Goal: Information Seeking & Learning: Check status

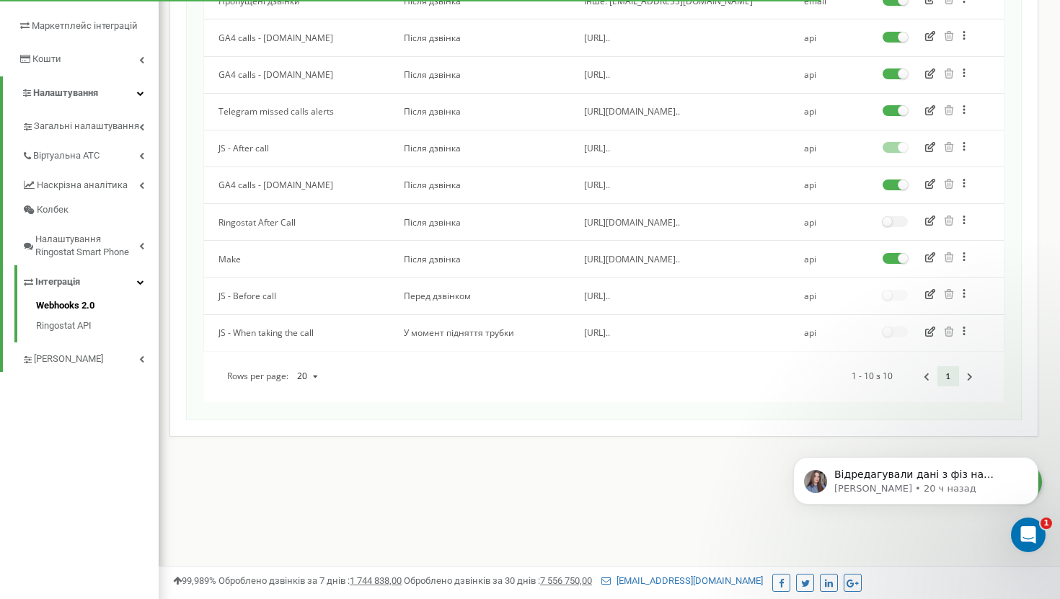
scroll to position [232, 0]
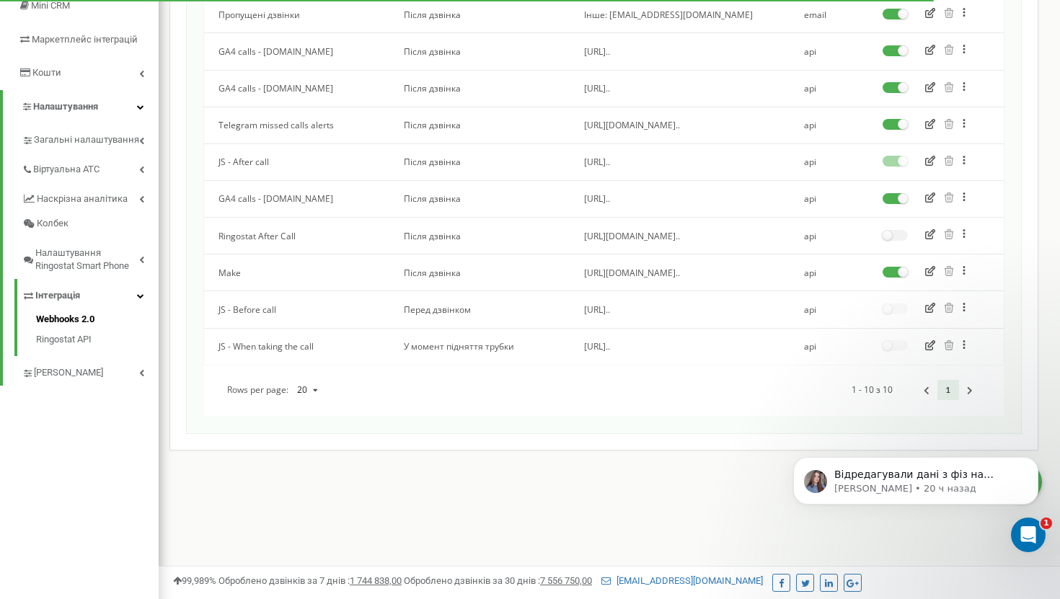
click at [933, 270] on icon "button" at bounding box center [930, 271] width 10 height 10
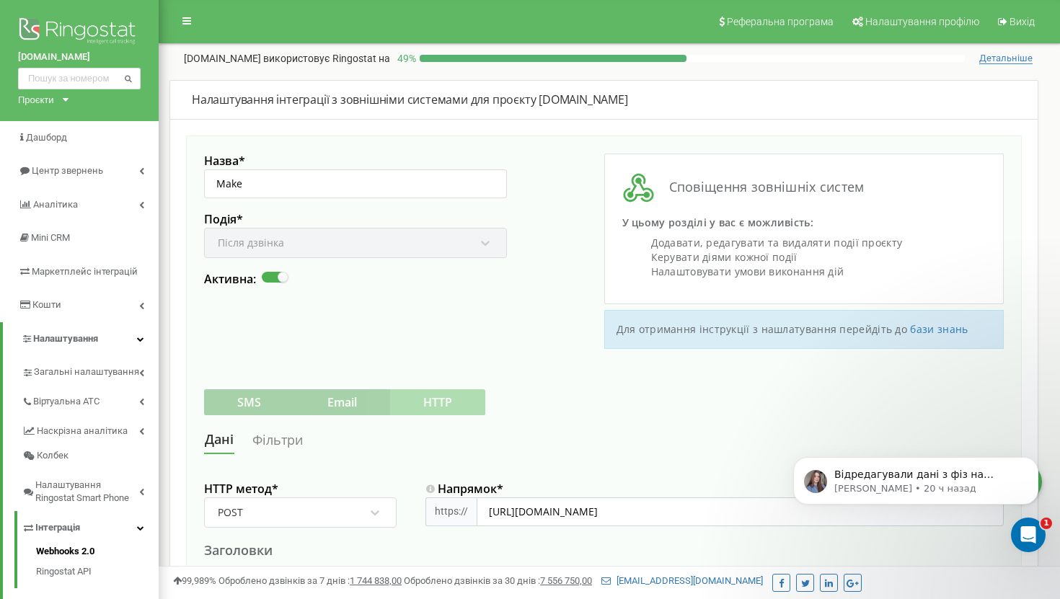
click at [374, 244] on div "Подія * Після дзвінка" at bounding box center [355, 242] width 303 height 60
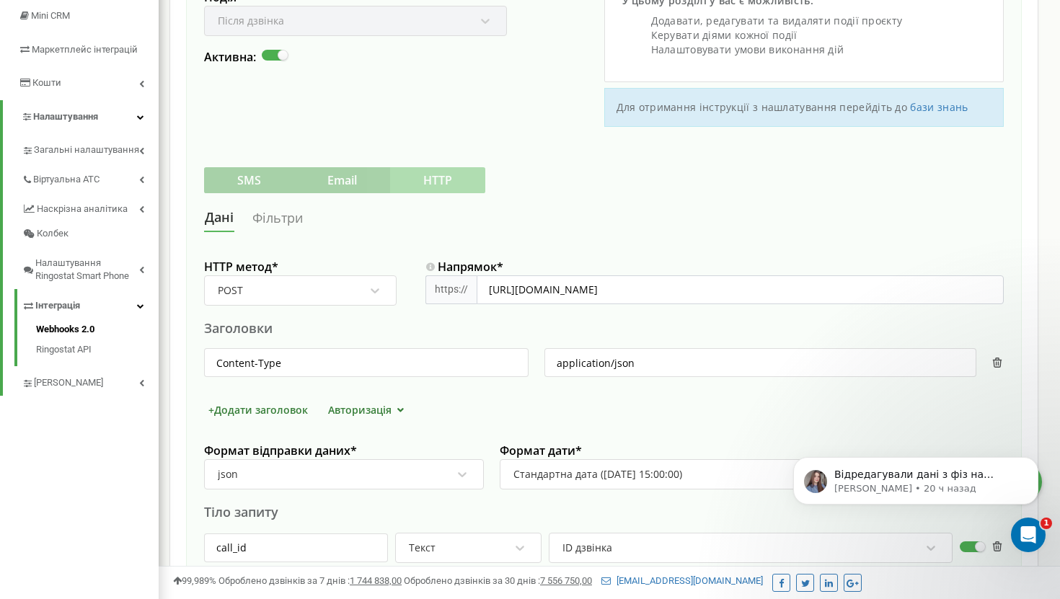
scroll to position [239, 0]
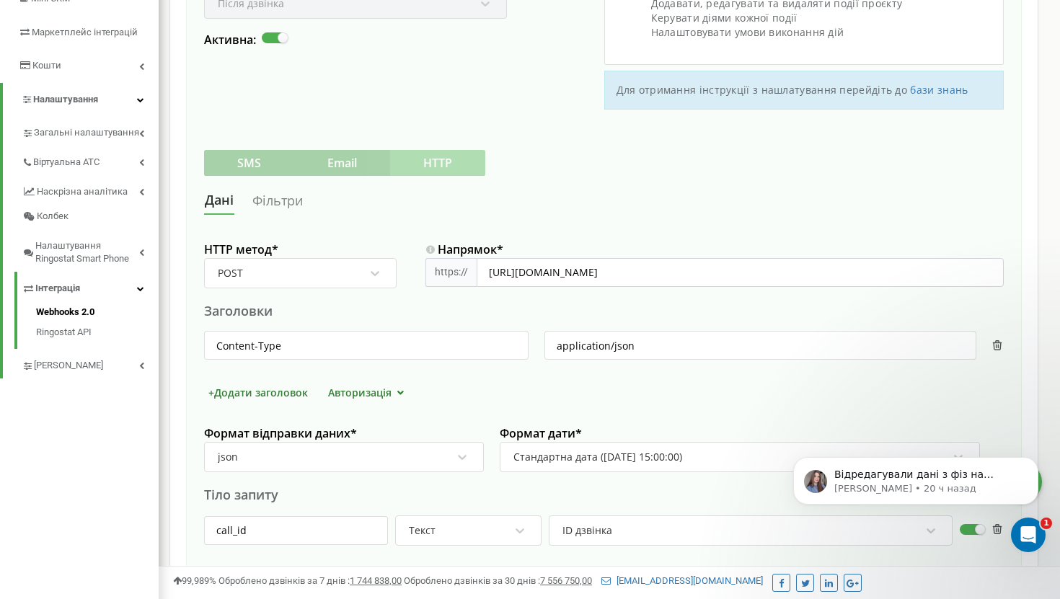
click at [286, 201] on link "Фільтри" at bounding box center [278, 200] width 52 height 27
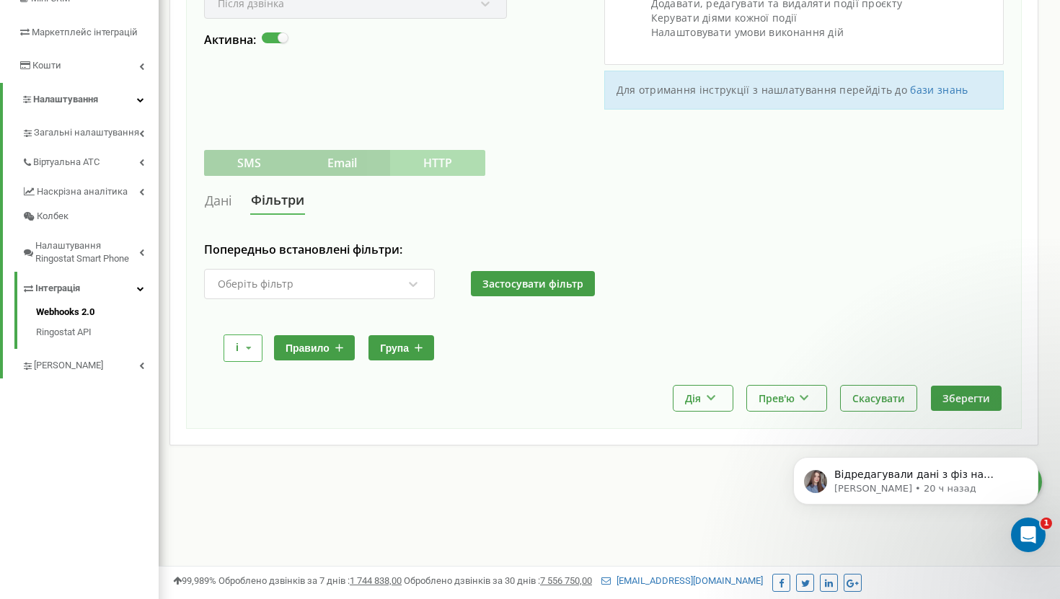
click at [265, 285] on div "Оберіть фільтр" at bounding box center [256, 284] width 76 height 10
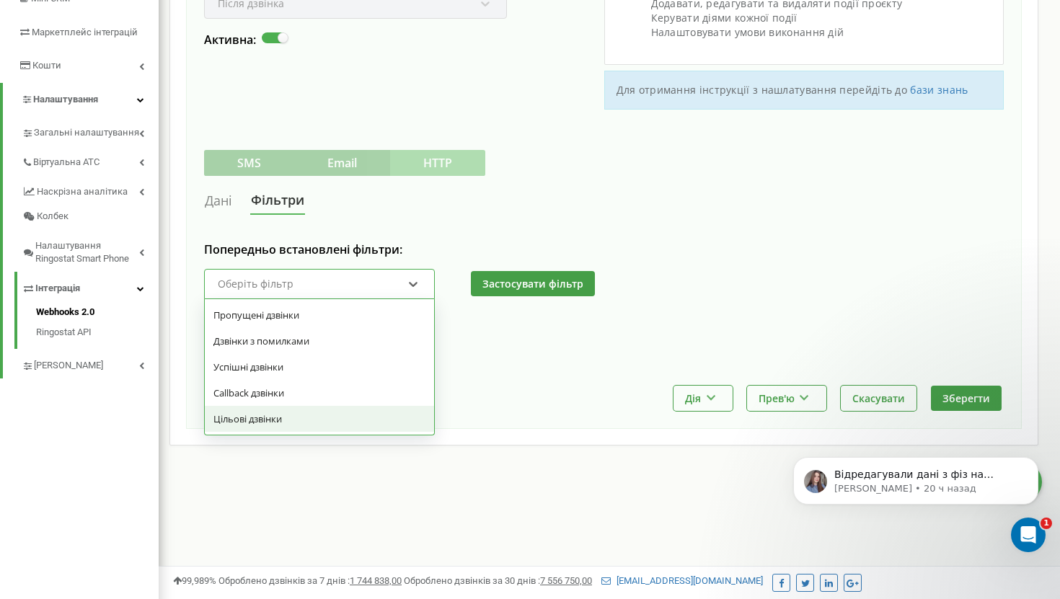
click at [272, 422] on div "Цільові дзвінки" at bounding box center [319, 419] width 229 height 26
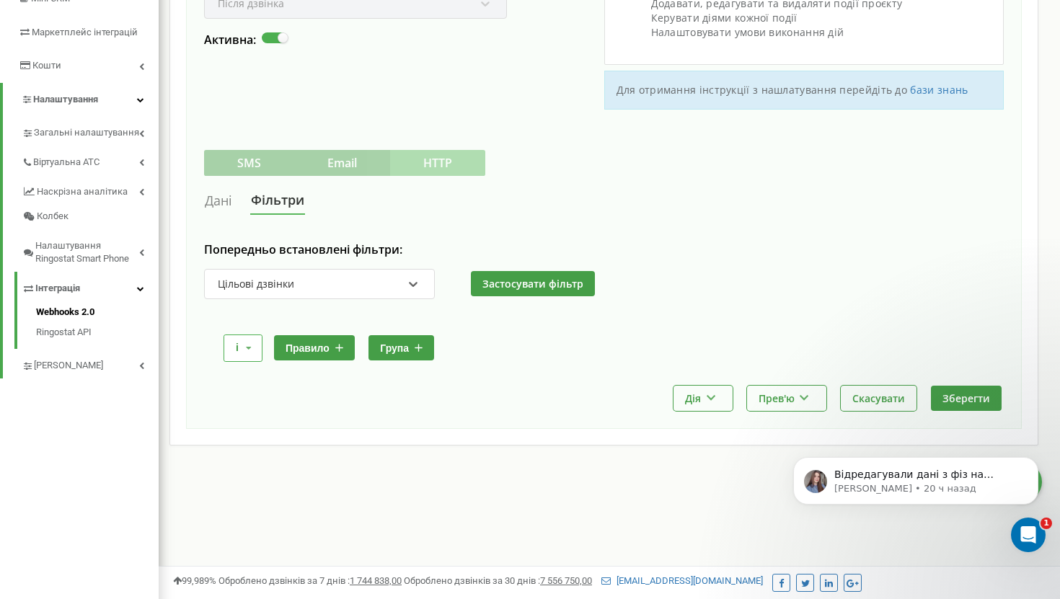
click at [291, 285] on div "Цільові дзвінки" at bounding box center [256, 283] width 76 height 13
click at [413, 211] on div "Дані Фільтри" at bounding box center [603, 200] width 799 height 27
click at [214, 205] on link "Дані" at bounding box center [218, 200] width 29 height 27
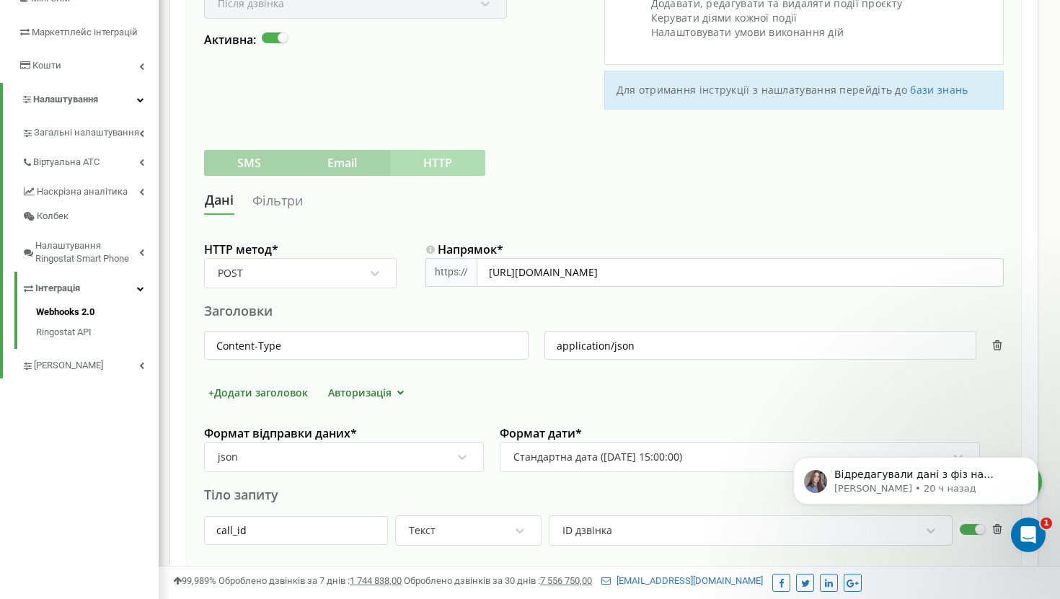
click at [275, 203] on link "Фільтри" at bounding box center [278, 200] width 52 height 27
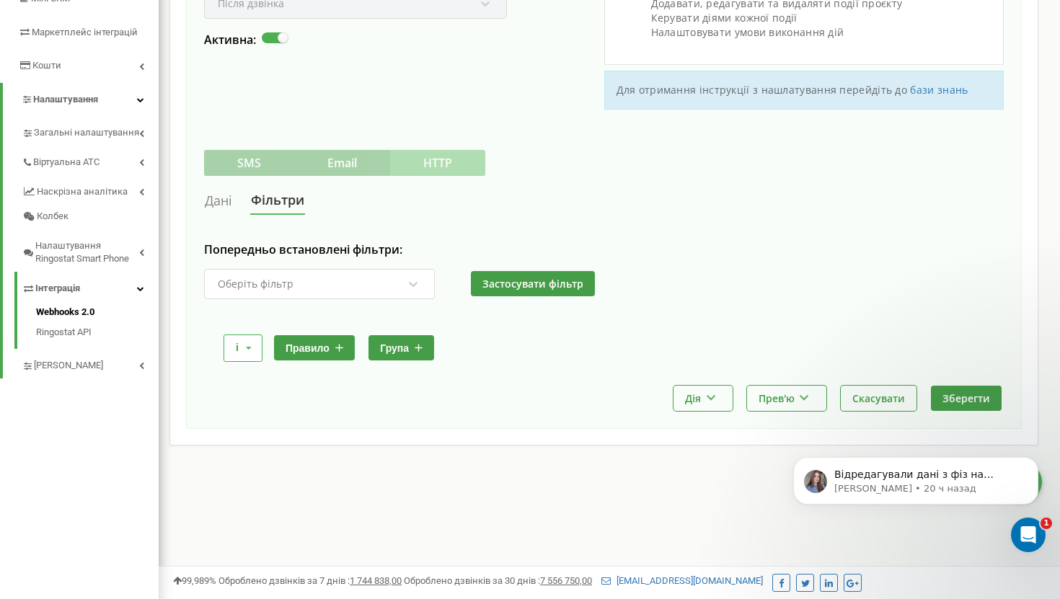
click at [285, 285] on div "Оберіть фільтр" at bounding box center [256, 284] width 76 height 10
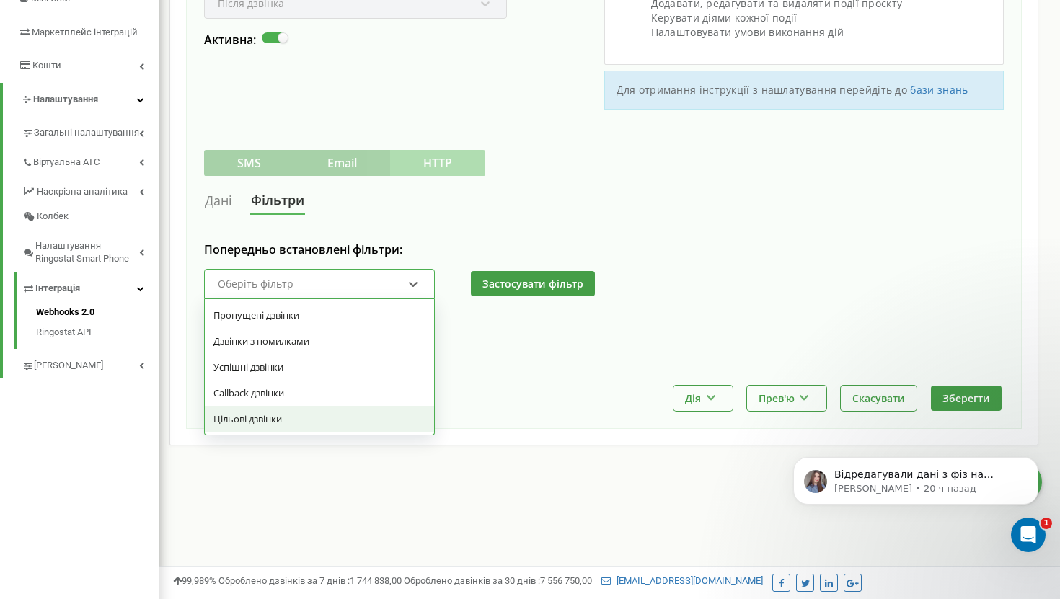
click at [282, 417] on div "Цільові дзвінки" at bounding box center [319, 419] width 229 height 26
click at [331, 277] on div "Цільові дзвінки" at bounding box center [309, 284] width 187 height 25
click at [216, 202] on link "Дані" at bounding box center [218, 200] width 29 height 27
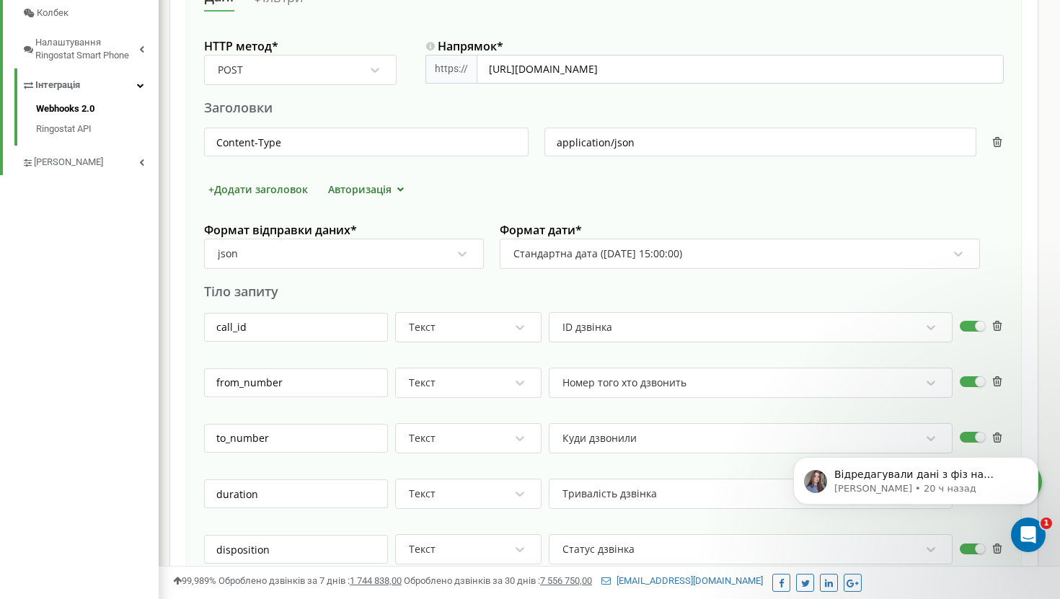
scroll to position [444, 0]
click at [363, 192] on button "Авторизація" at bounding box center [368, 187] width 89 height 15
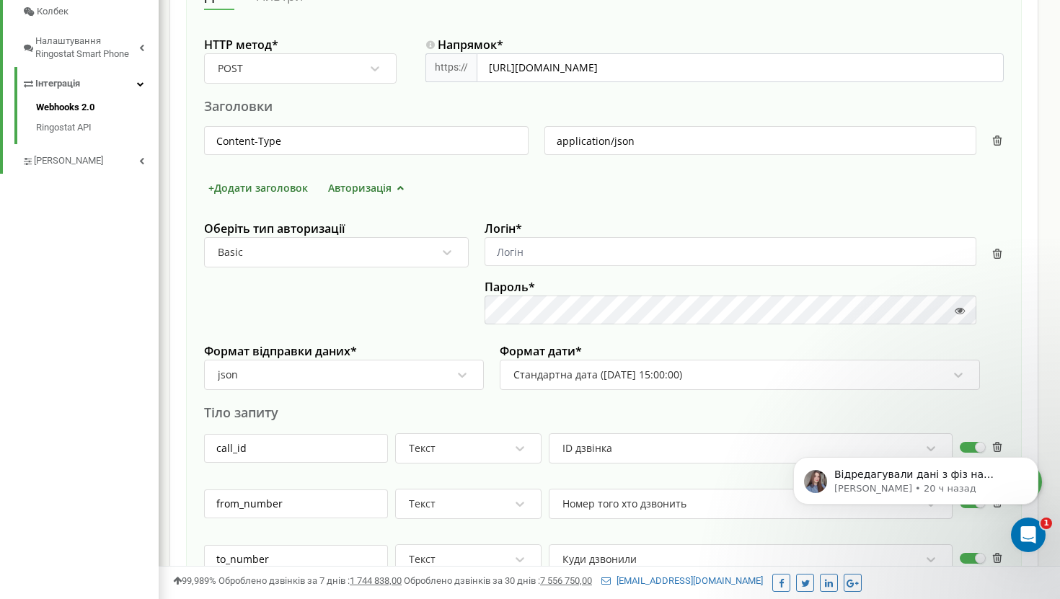
click at [363, 192] on button "Авторизація" at bounding box center [368, 187] width 89 height 15
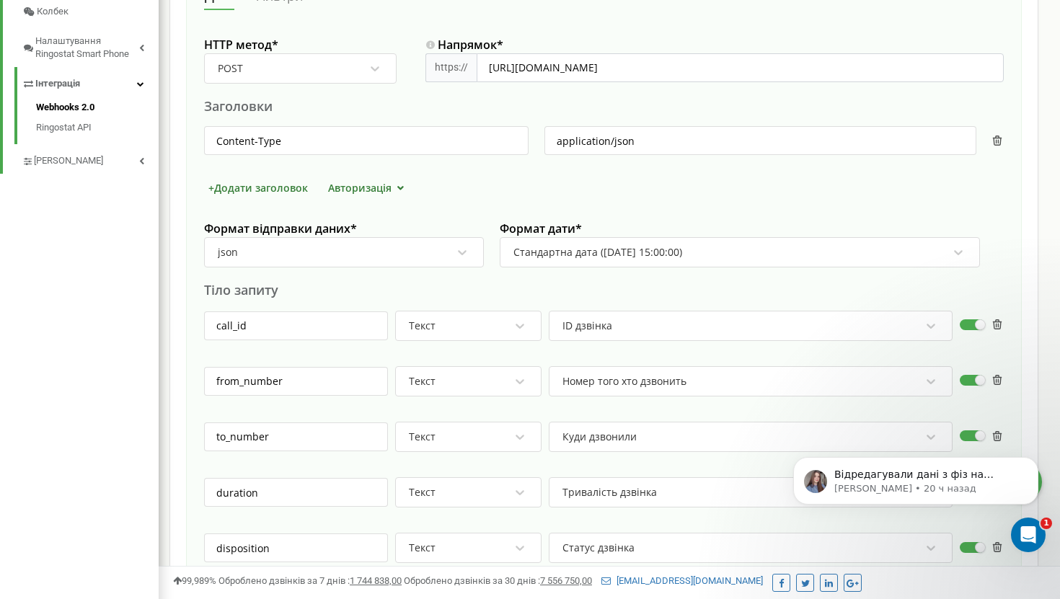
click at [363, 192] on button "Авторизація" at bounding box center [368, 187] width 89 height 15
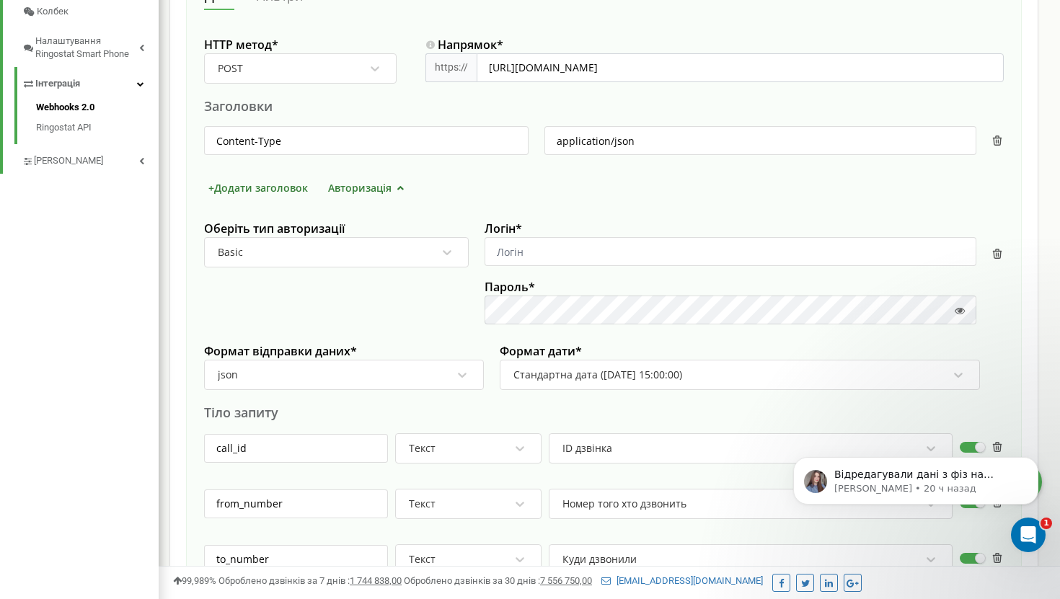
click at [363, 192] on button "Авторизація" at bounding box center [368, 187] width 89 height 15
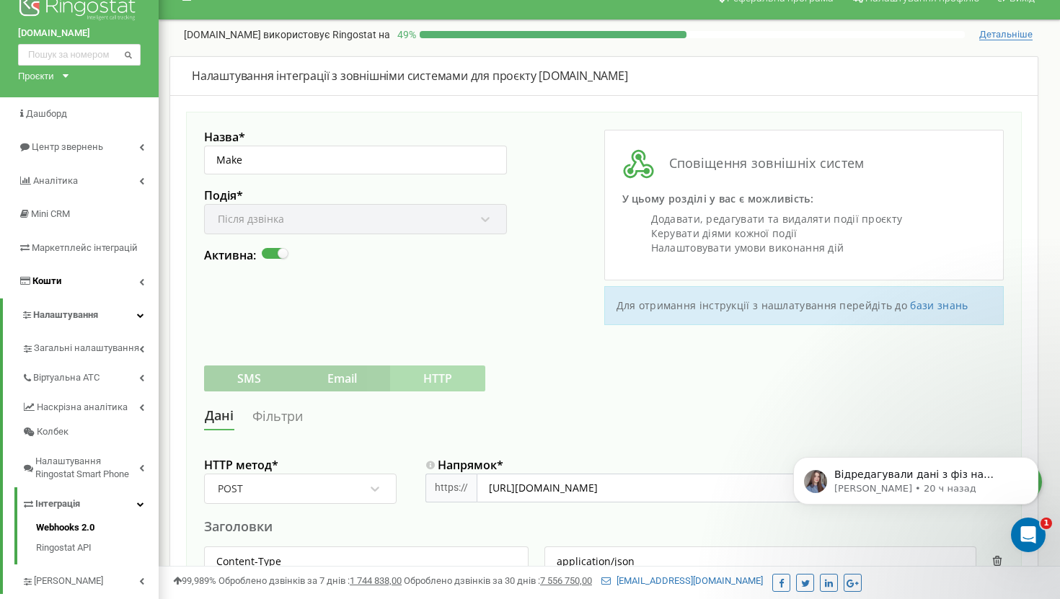
scroll to position [14, 0]
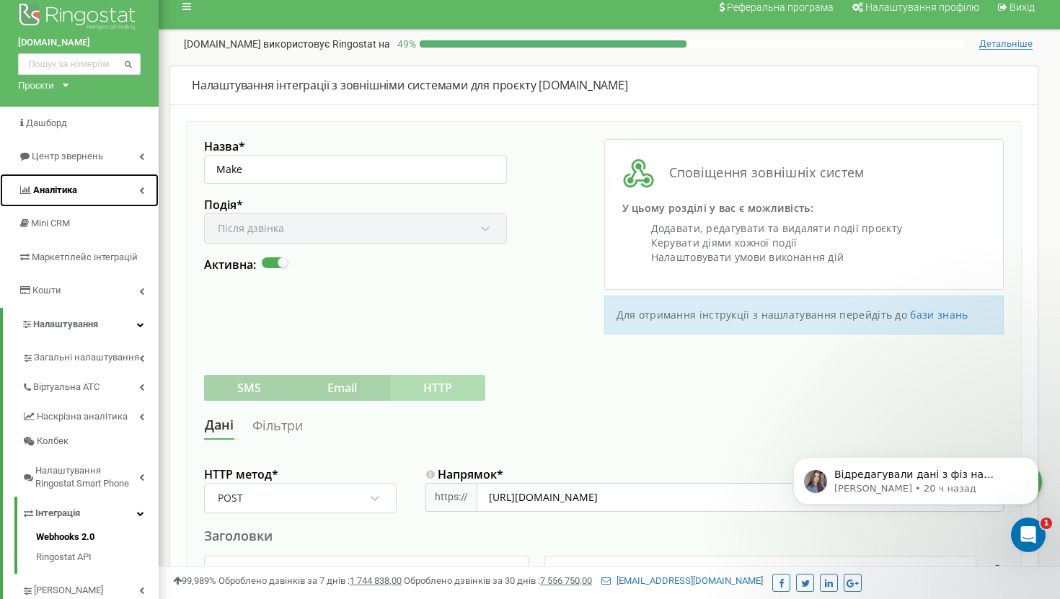
click at [56, 192] on span "Аналiтика" at bounding box center [55, 190] width 44 height 11
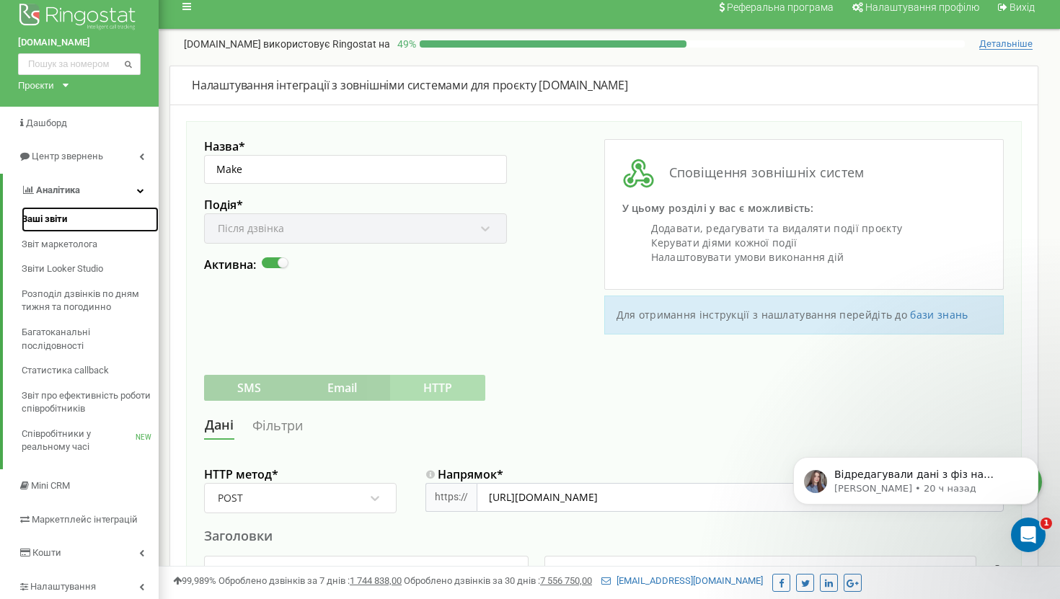
click at [55, 221] on span "Ваші звіти" at bounding box center [44, 220] width 45 height 14
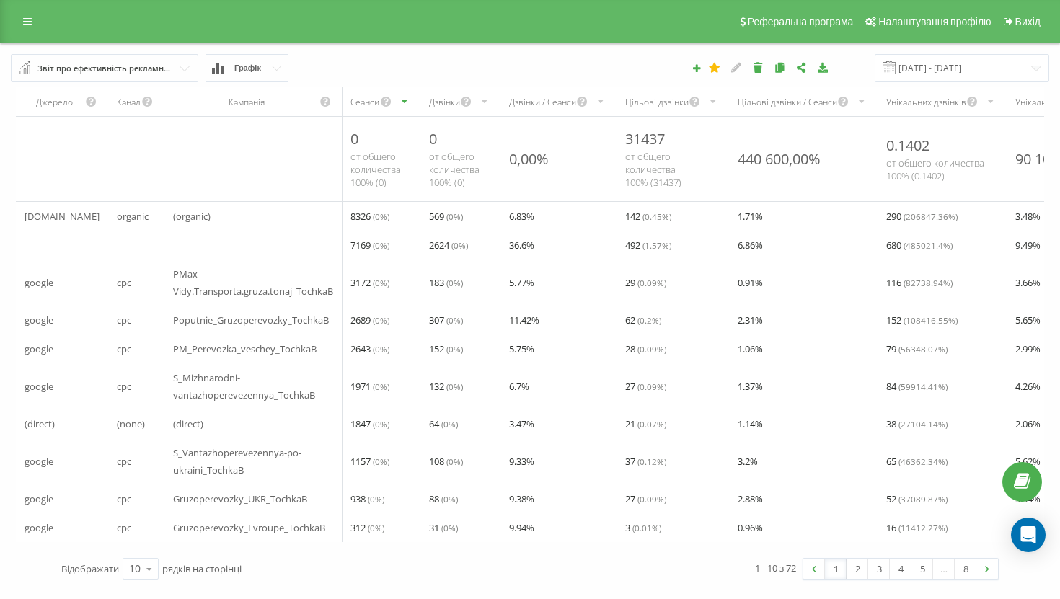
click at [177, 64] on input "text" at bounding box center [105, 68] width 186 height 26
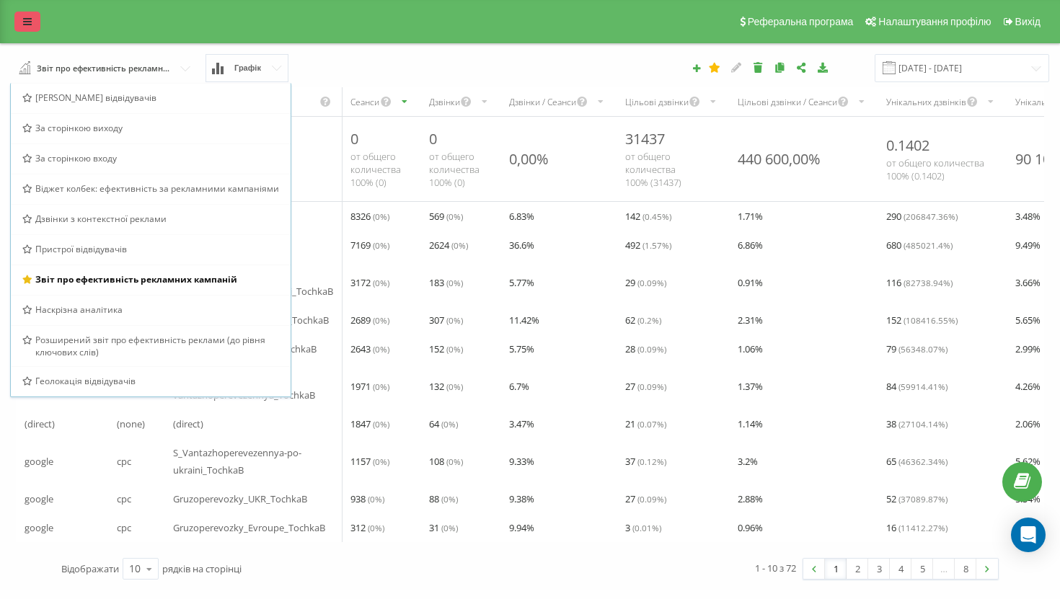
click at [30, 25] on icon at bounding box center [27, 22] width 9 height 10
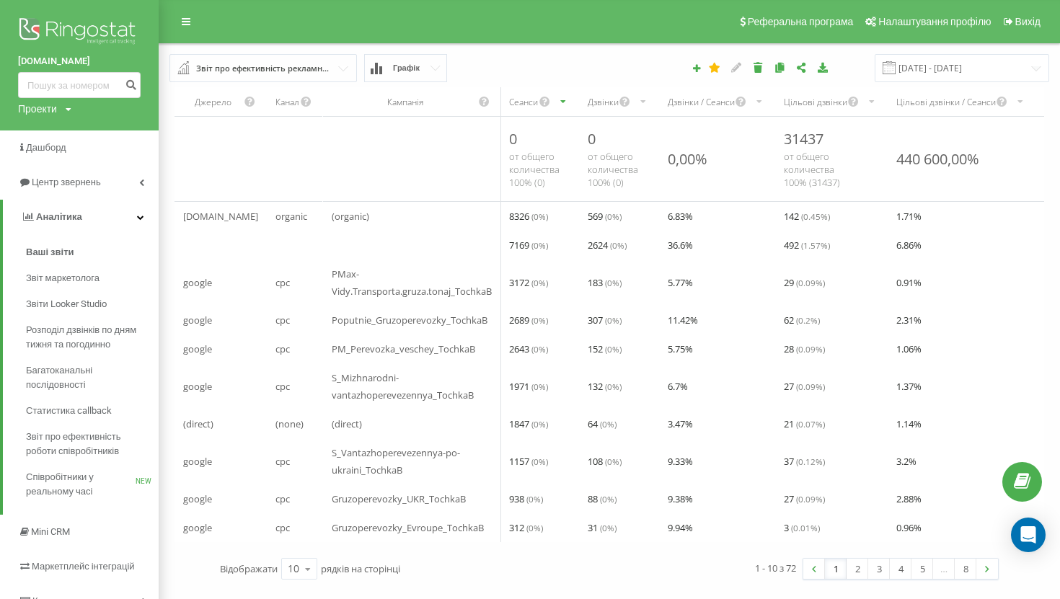
click at [56, 111] on div "Проекти" at bounding box center [37, 109] width 39 height 14
click at [52, 127] on link "[DOMAIN_NAME]" at bounding box center [65, 131] width 70 height 12
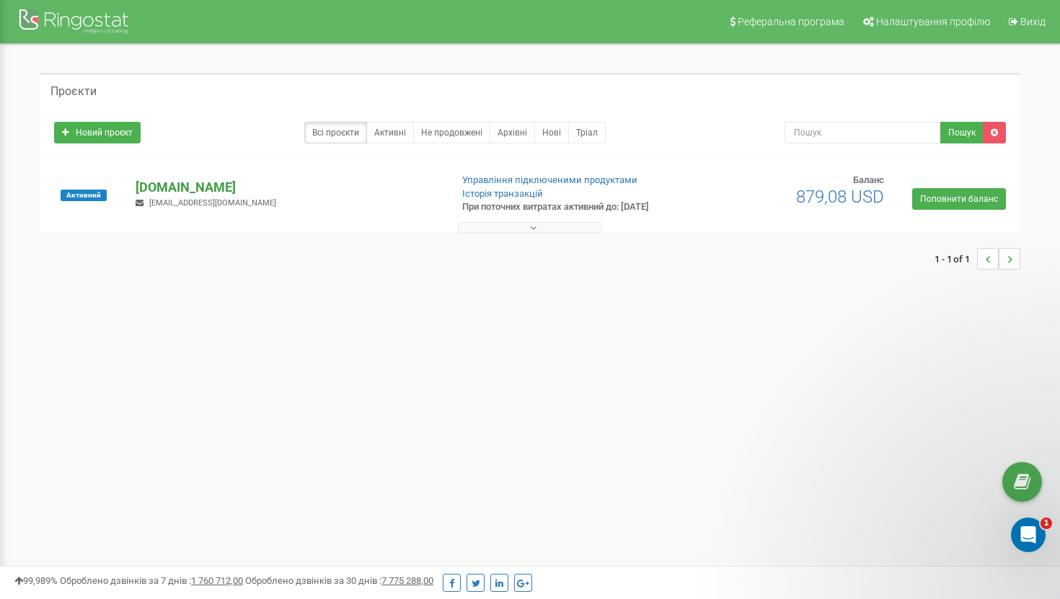
click at [161, 186] on p "[DOMAIN_NAME]" at bounding box center [287, 187] width 303 height 19
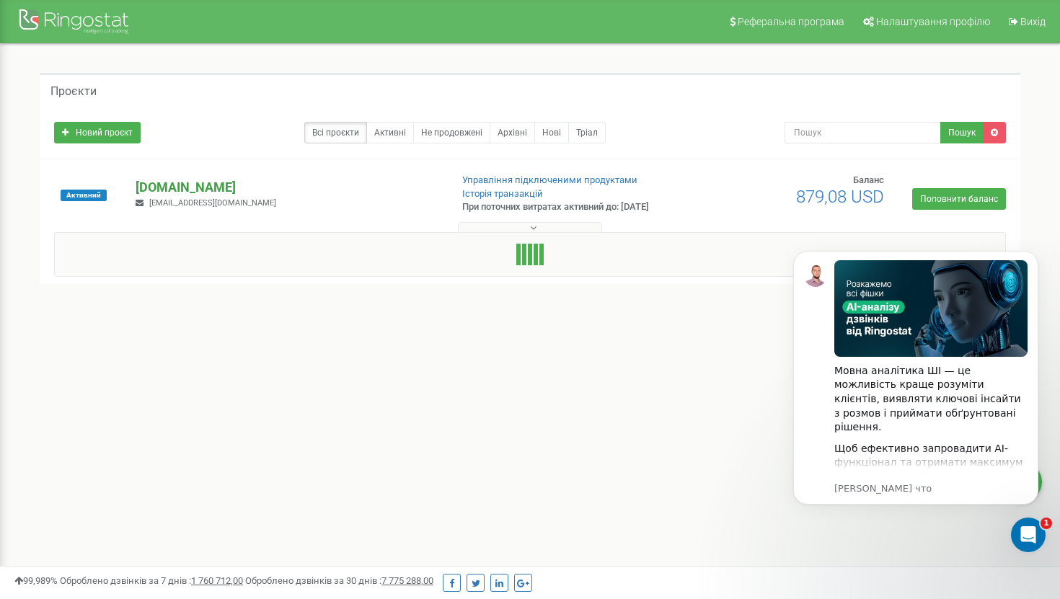
click at [151, 192] on p "[DOMAIN_NAME]" at bounding box center [287, 187] width 303 height 19
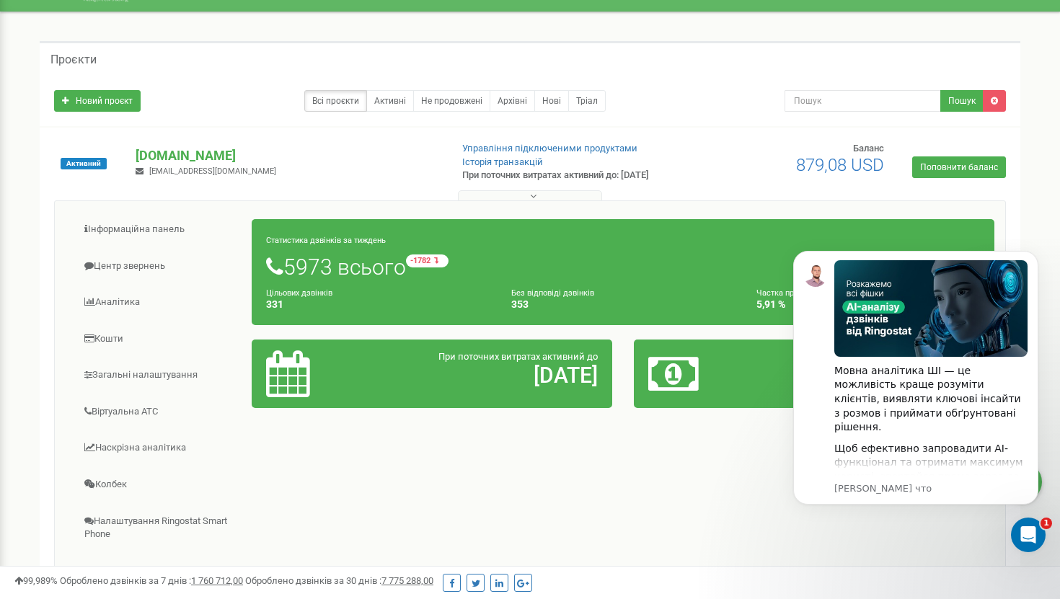
scroll to position [32, 0]
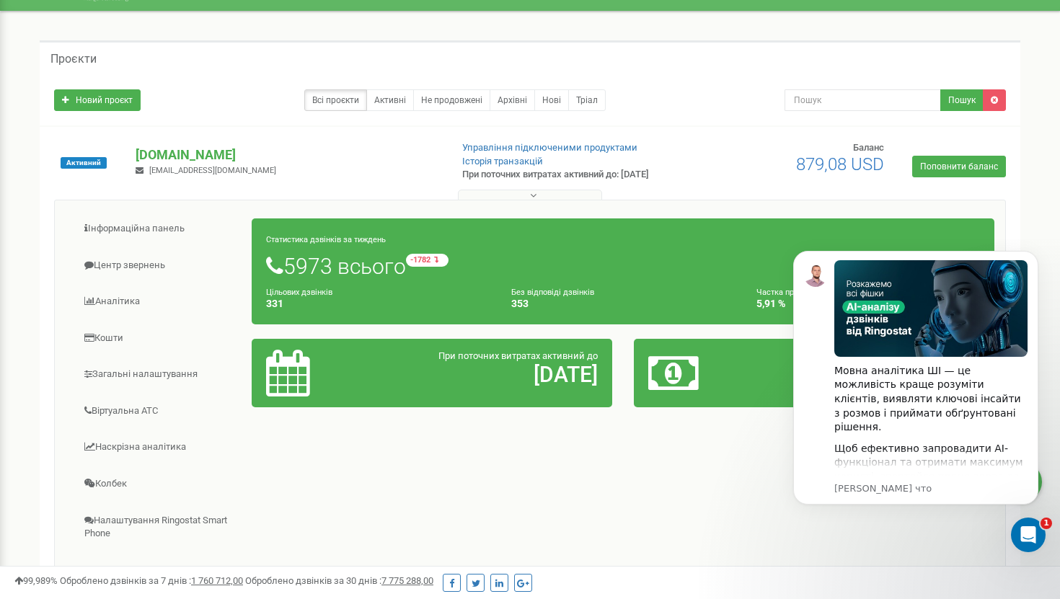
click at [299, 265] on h1 "5973 всього -1782 відносно минулого тижня" at bounding box center [623, 266] width 714 height 25
click at [355, 239] on small "Статистика дзвінків за тиждень" at bounding box center [326, 239] width 120 height 9
click at [298, 259] on h1 "5973 всього -1782 відносно минулого тижня" at bounding box center [623, 266] width 714 height 25
click at [443, 257] on small "-1782 відносно минулого тижня" at bounding box center [492, 260] width 172 height 13
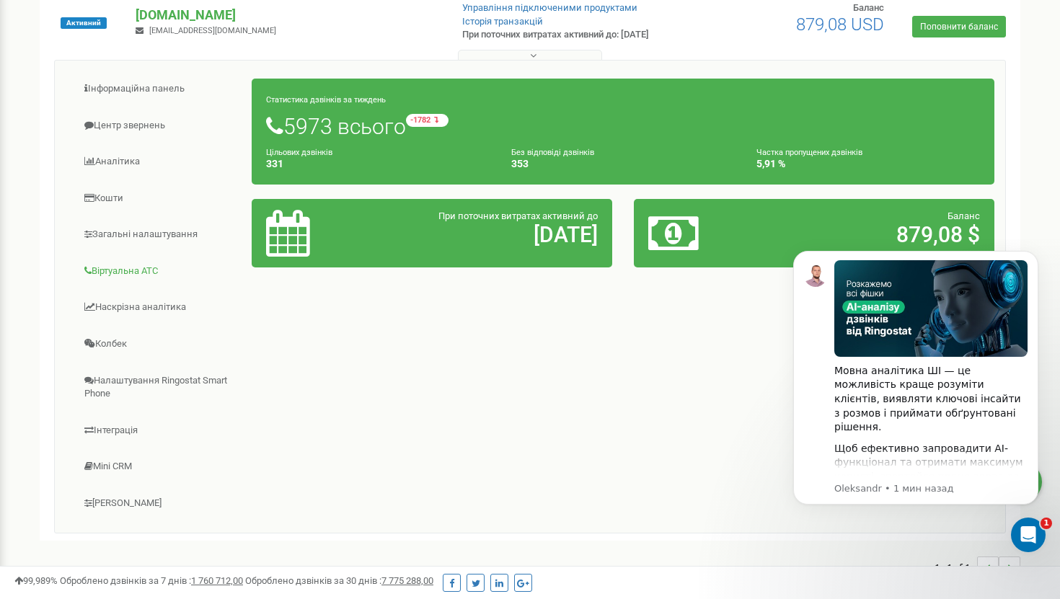
scroll to position [239, 0]
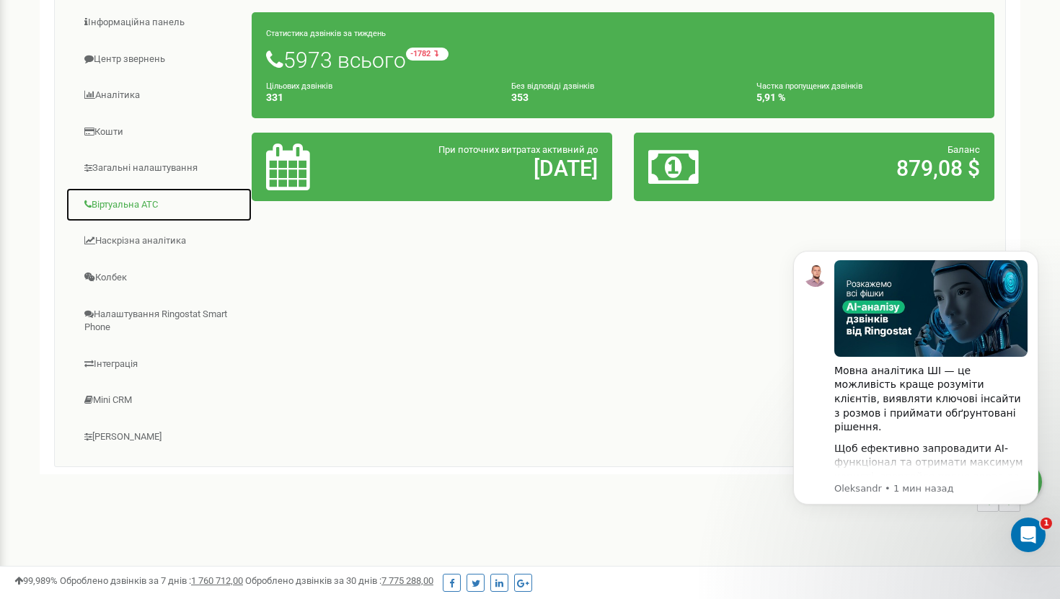
click at [130, 202] on link "Віртуальна АТС" at bounding box center [159, 204] width 187 height 35
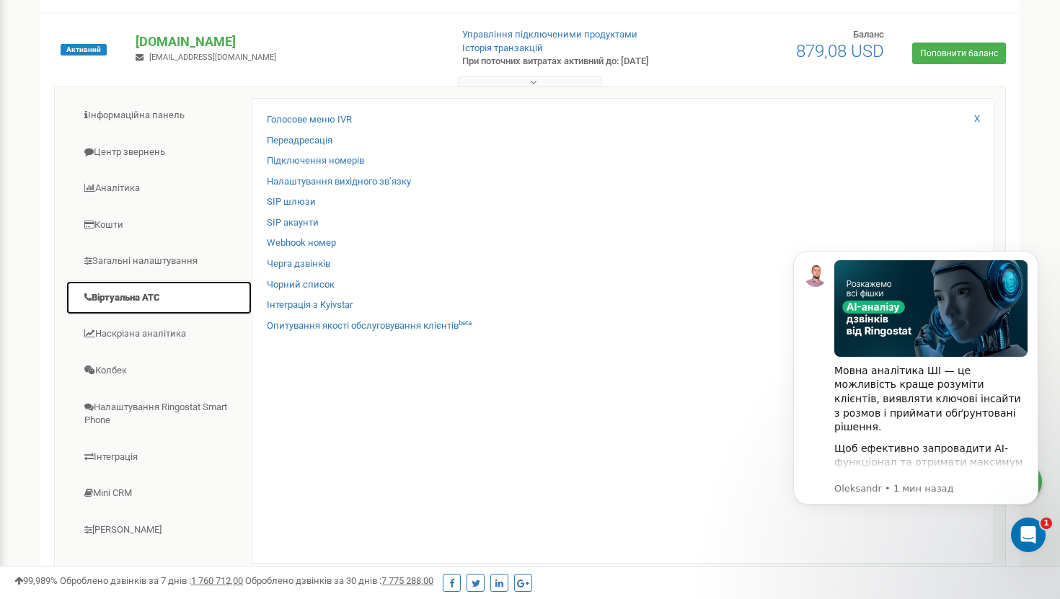
scroll to position [122, 0]
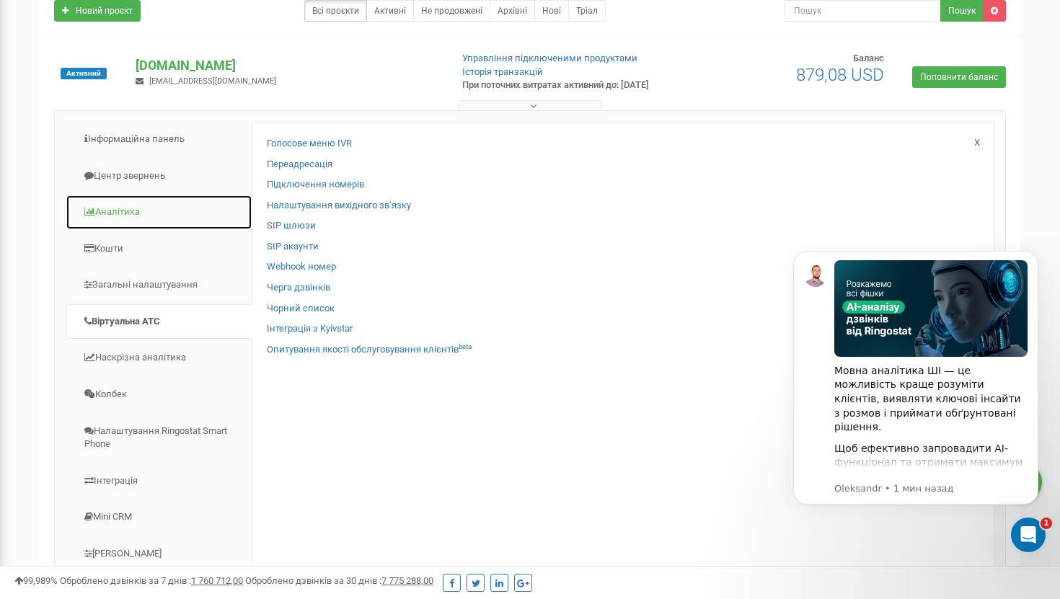
click at [118, 213] on link "Аналiтика" at bounding box center [159, 212] width 187 height 35
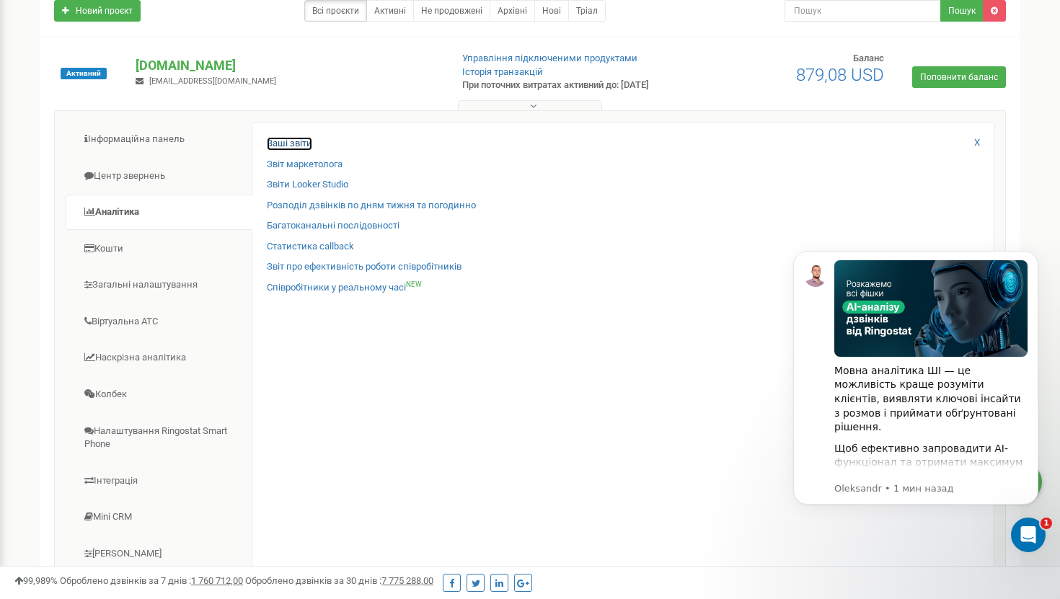
click at [292, 143] on link "Ваші звіти" at bounding box center [289, 144] width 45 height 14
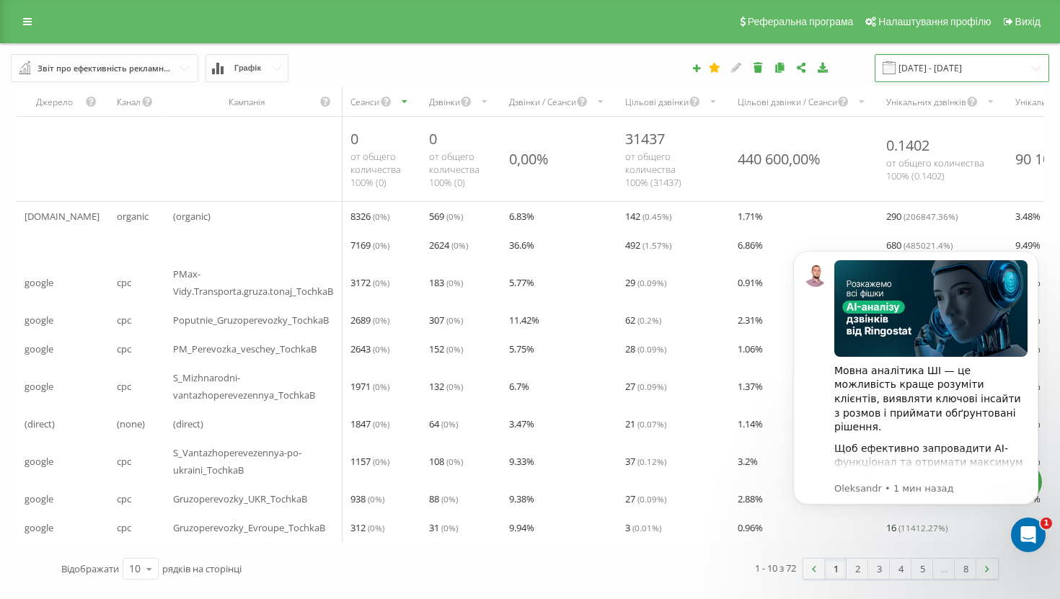
click at [934, 70] on input "[DATE] - [DATE]" at bounding box center [961, 68] width 174 height 28
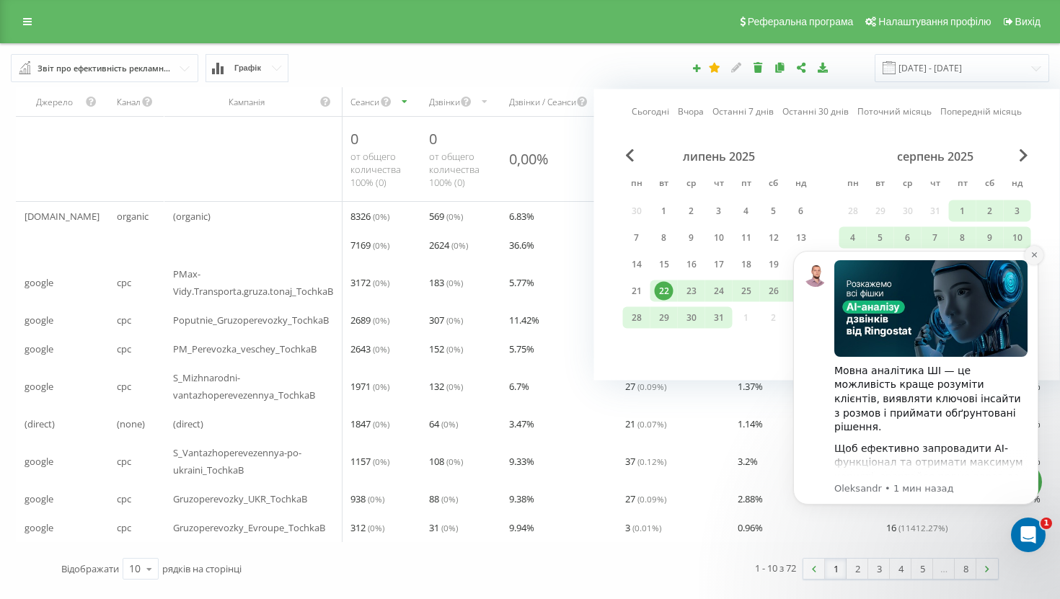
click at [1034, 259] on button "Dismiss notification" at bounding box center [1033, 255] width 19 height 19
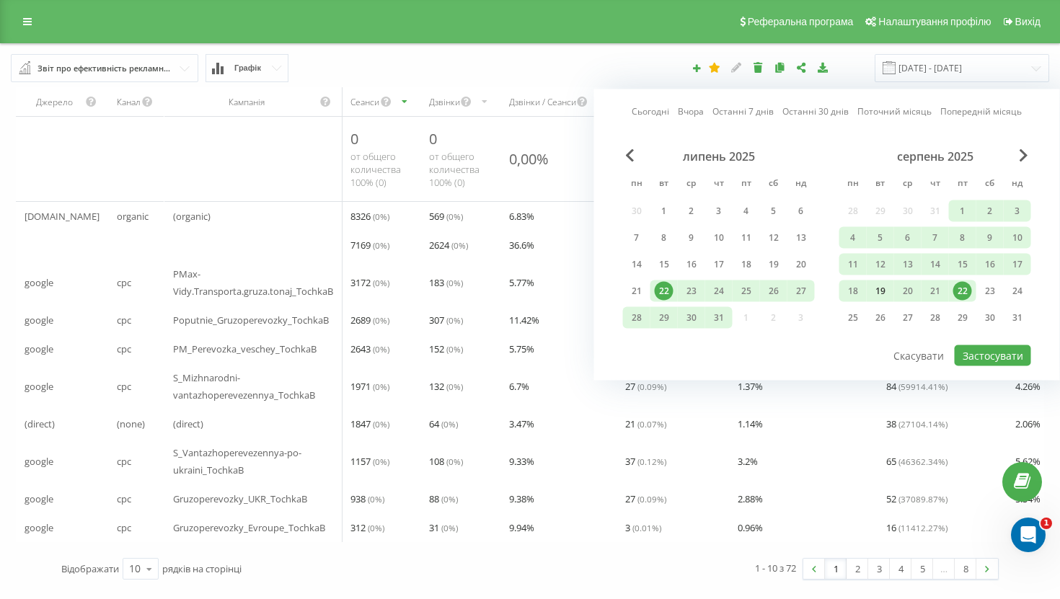
click at [882, 291] on div "19" at bounding box center [880, 291] width 19 height 19
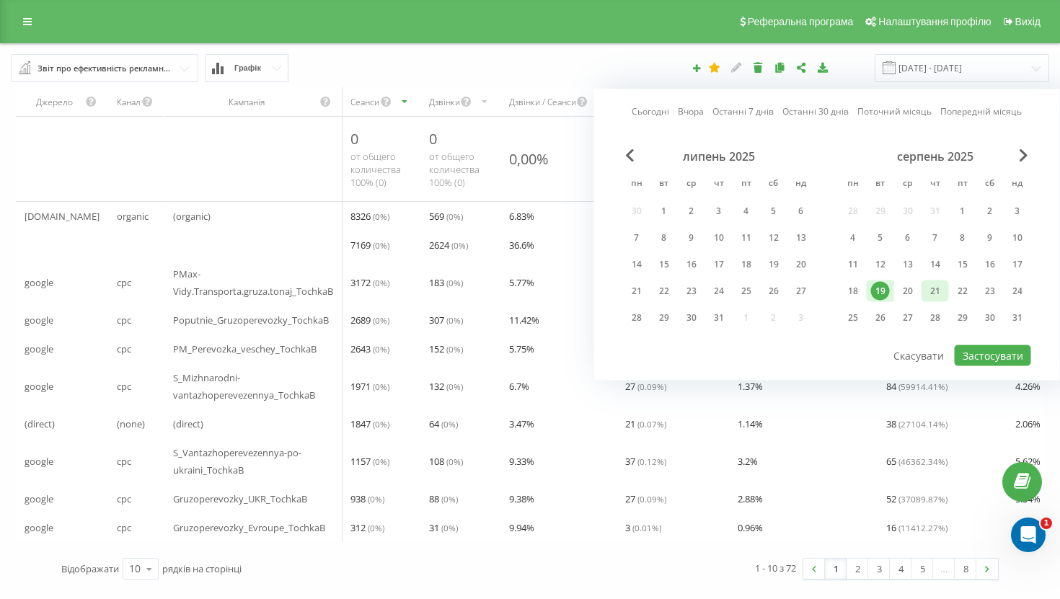
click at [943, 291] on div "21" at bounding box center [934, 291] width 19 height 19
click at [982, 352] on button "Застосувати" at bounding box center [992, 355] width 76 height 21
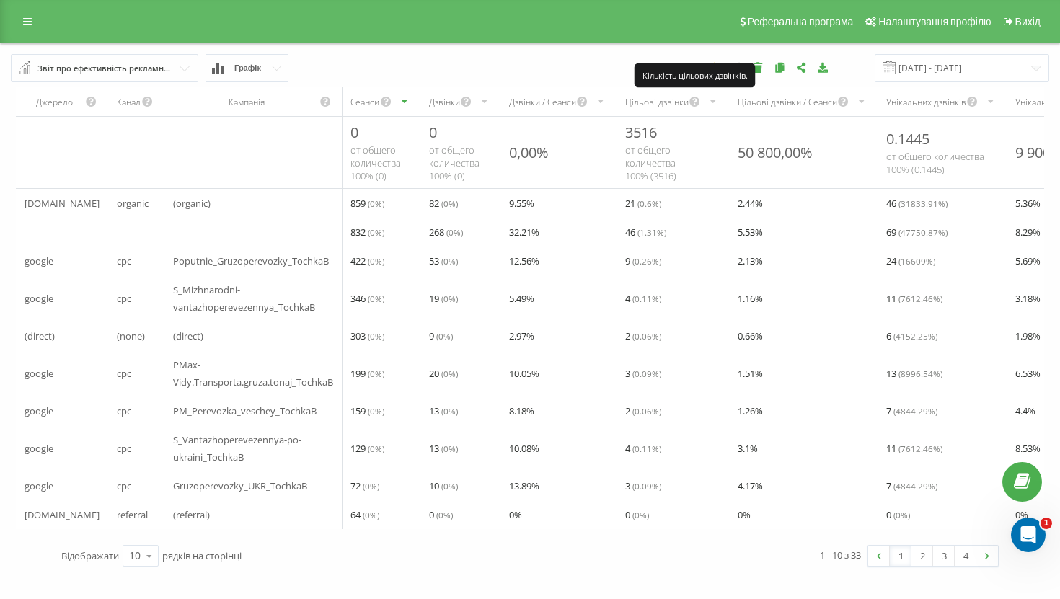
click at [692, 101] on icon "scrollable content" at bounding box center [694, 101] width 12 height 17
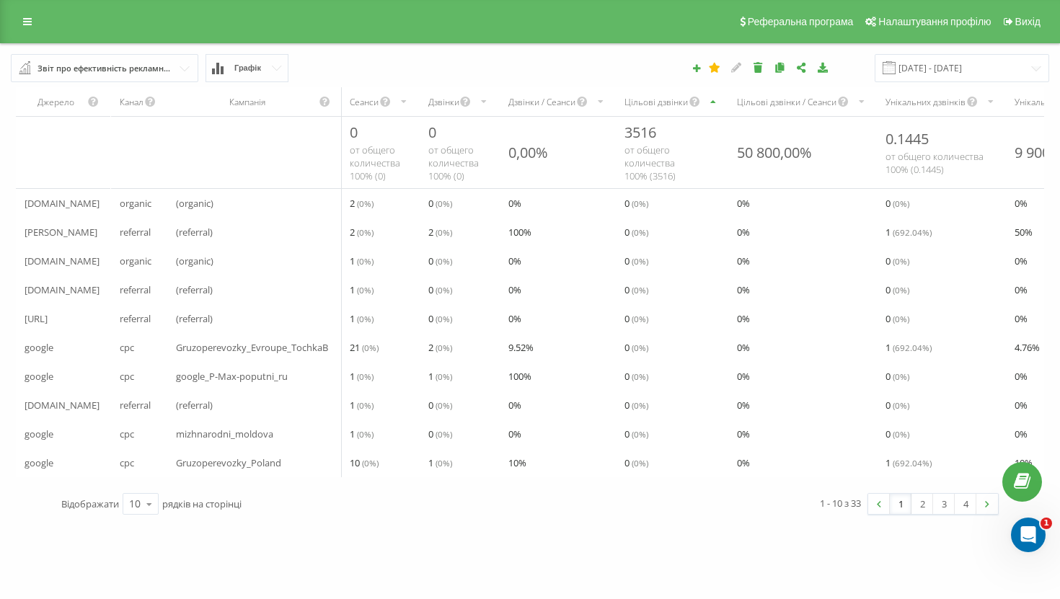
click at [713, 100] on icon "scrollable content" at bounding box center [712, 101] width 9 height 17
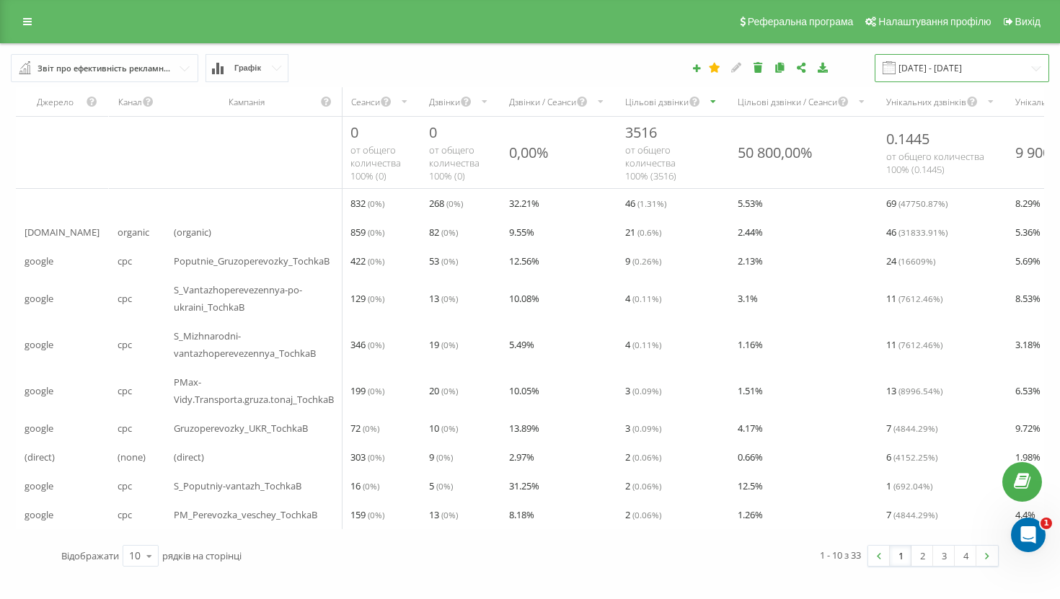
click at [920, 63] on input "[DATE] - [DATE]" at bounding box center [961, 68] width 174 height 28
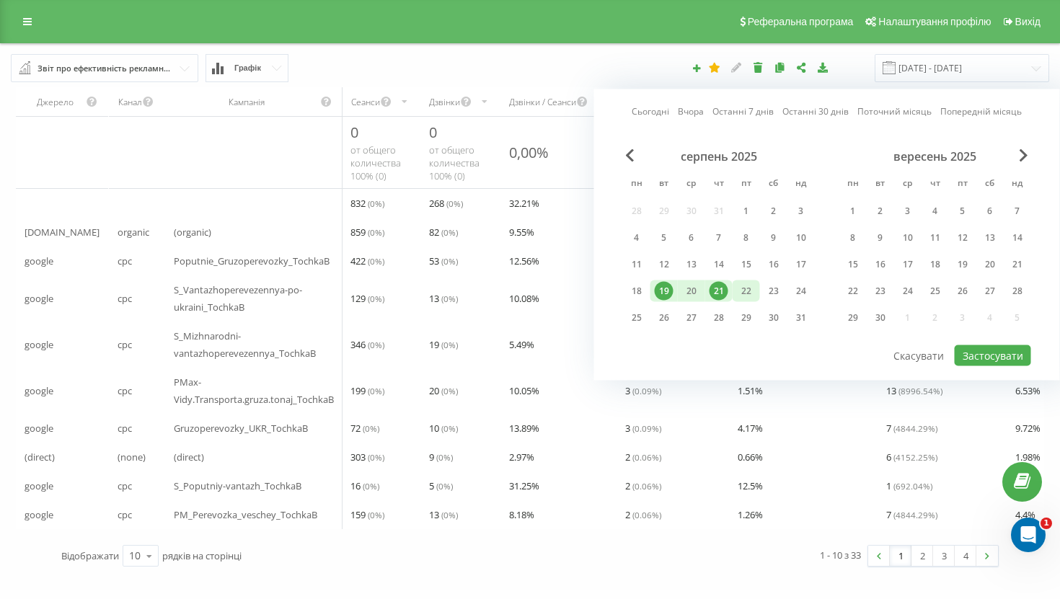
click at [742, 294] on div "22" at bounding box center [746, 291] width 19 height 19
click at [974, 347] on button "Застосувати" at bounding box center [992, 355] width 76 height 21
type input "[DATE] - [DATE]"
